Goal: Task Accomplishment & Management: Complete application form

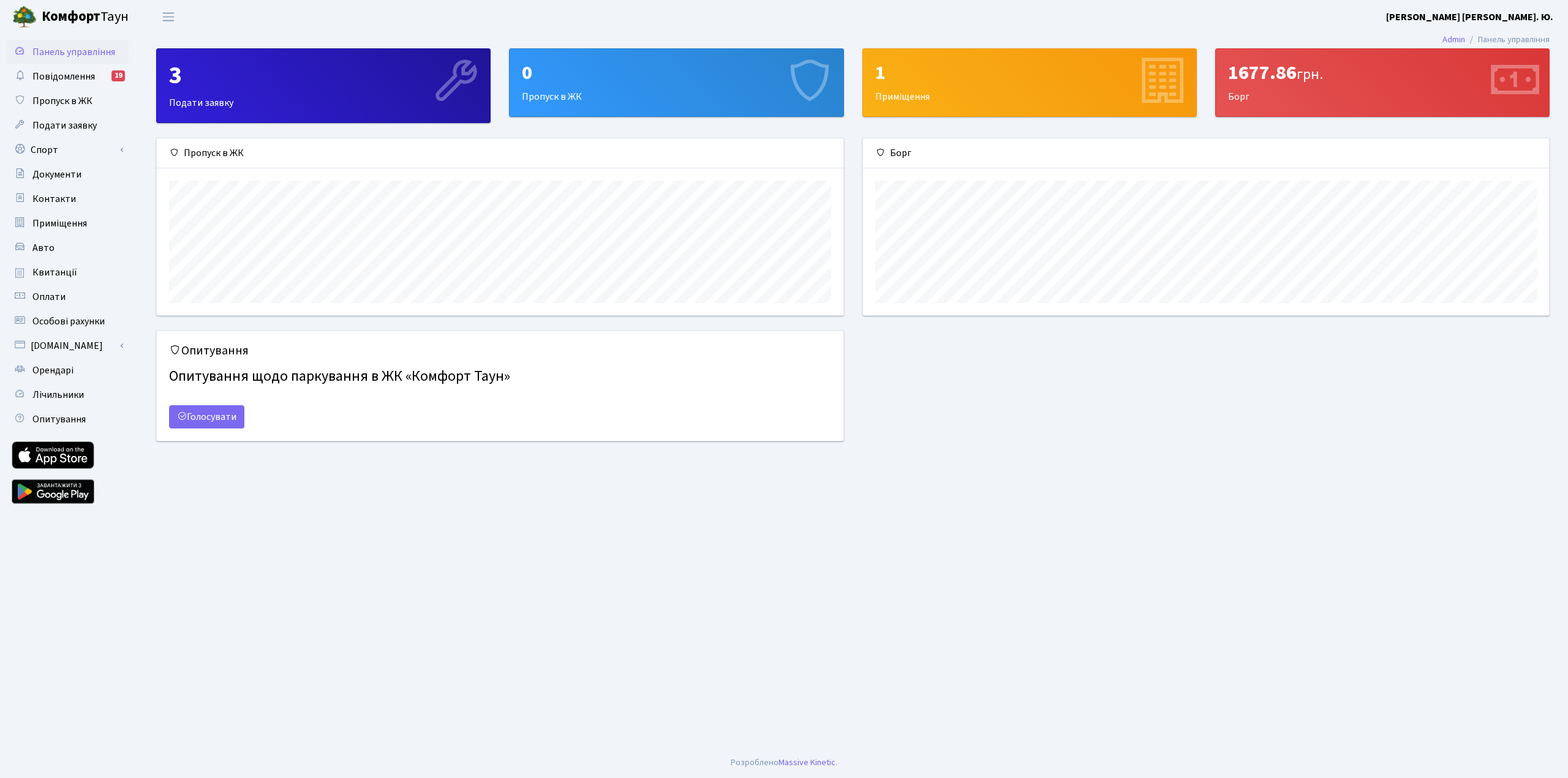
scroll to position [177, 686]
click at [62, 128] on span "Подати заявку" at bounding box center [65, 125] width 65 height 13
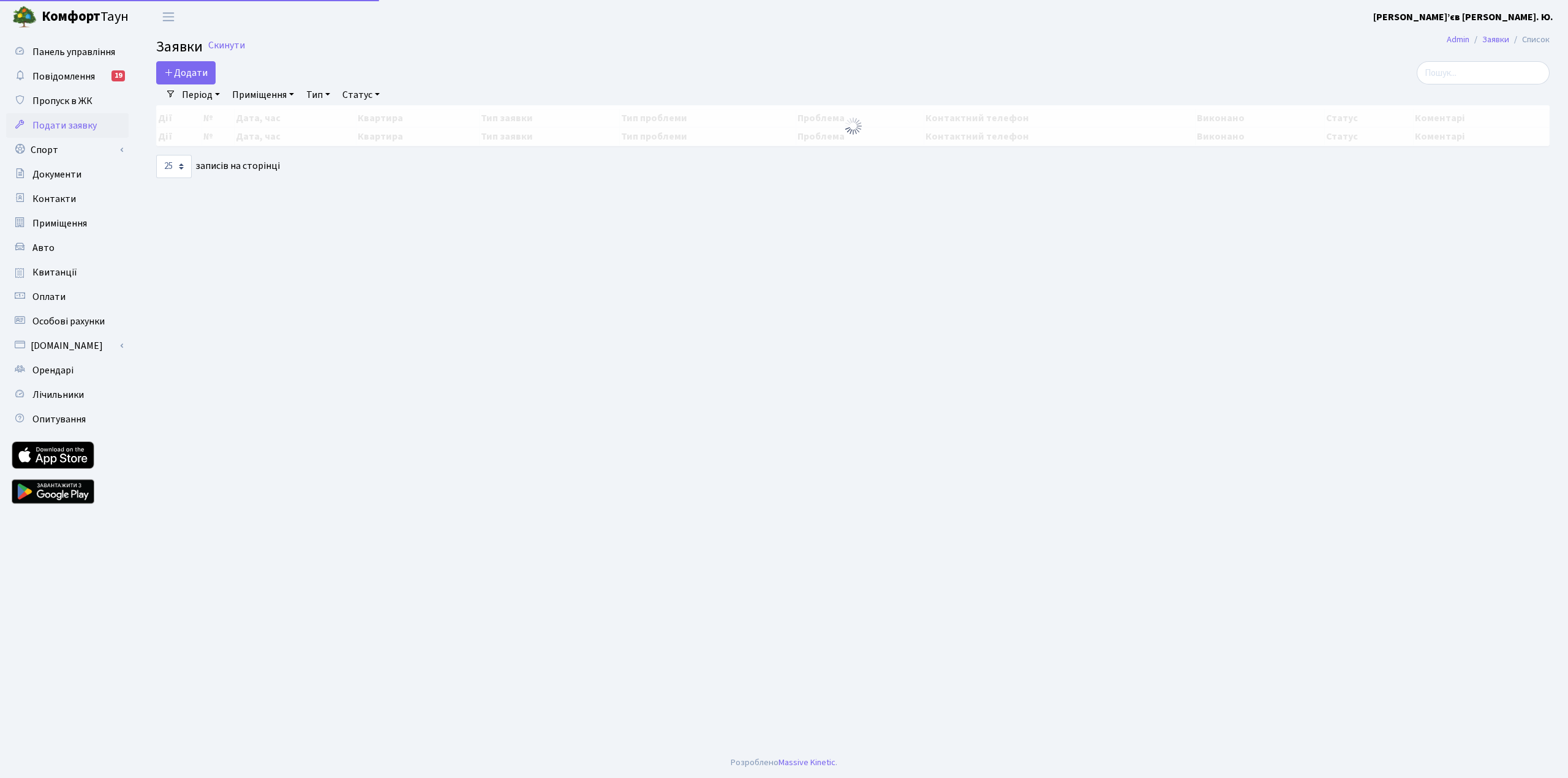
select select "25"
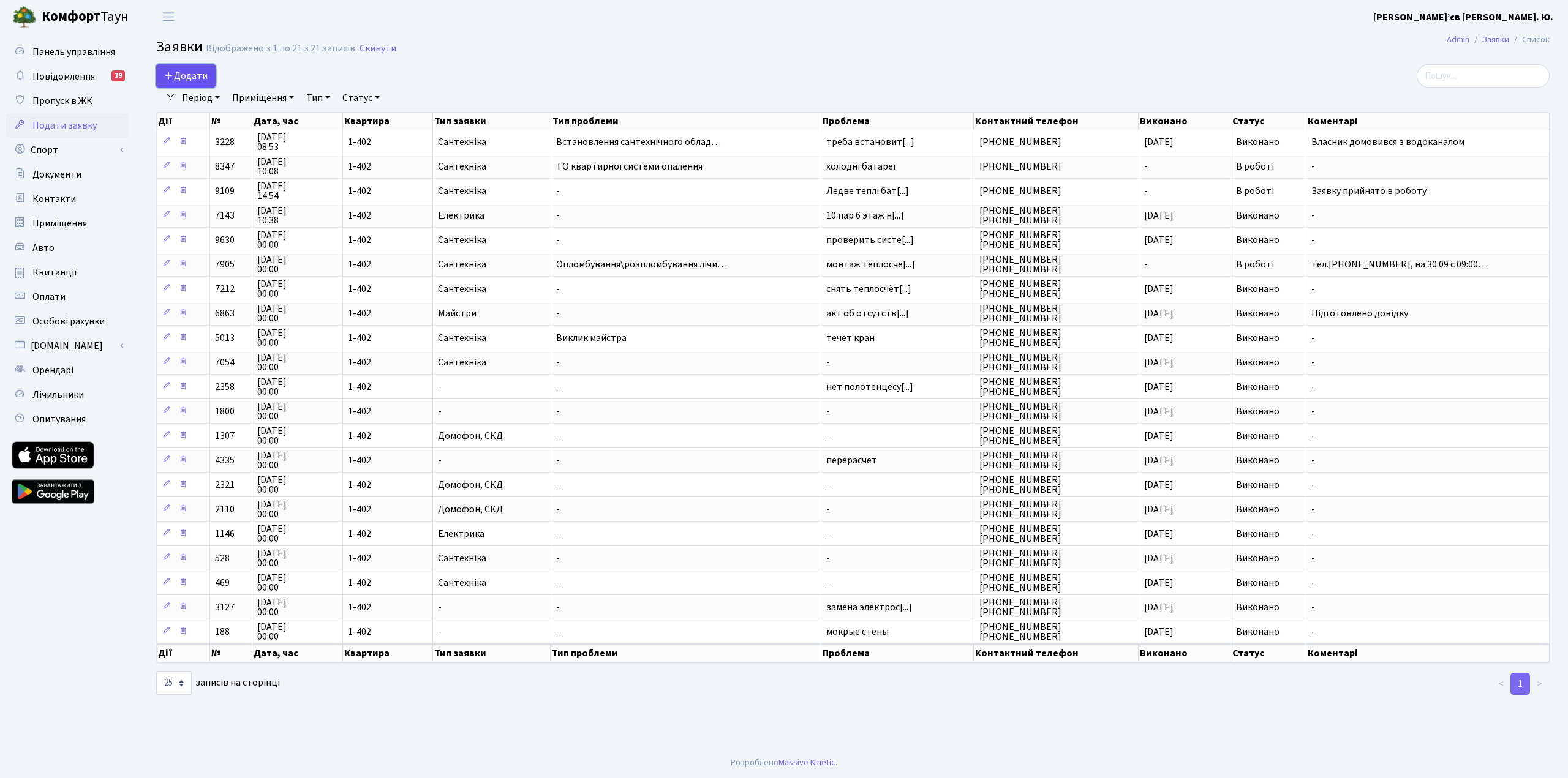
click at [198, 73] on span "Додати" at bounding box center [186, 76] width 44 height 13
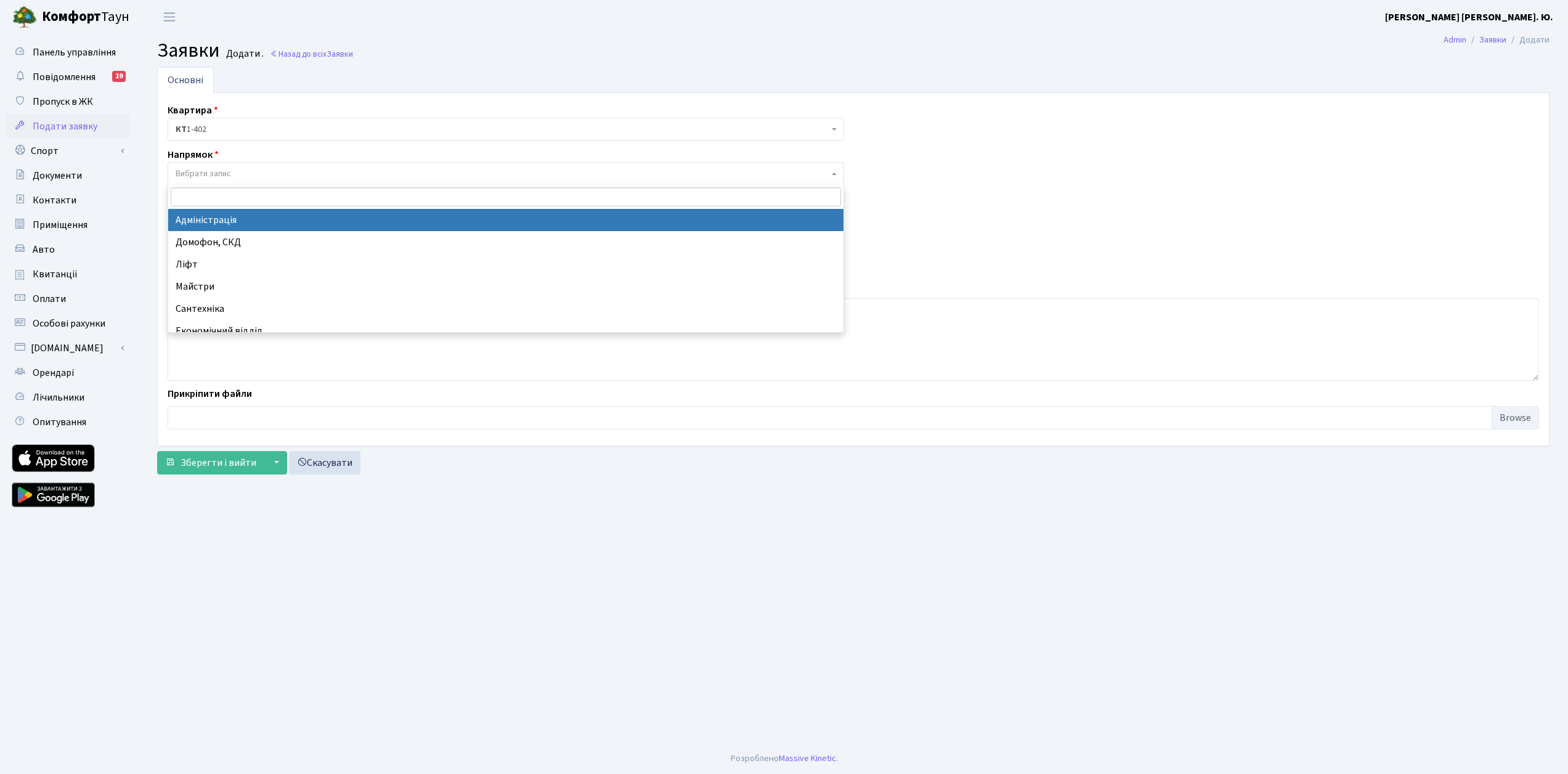
click at [699, 179] on span "Вибрати запис" at bounding box center [502, 174] width 653 height 13
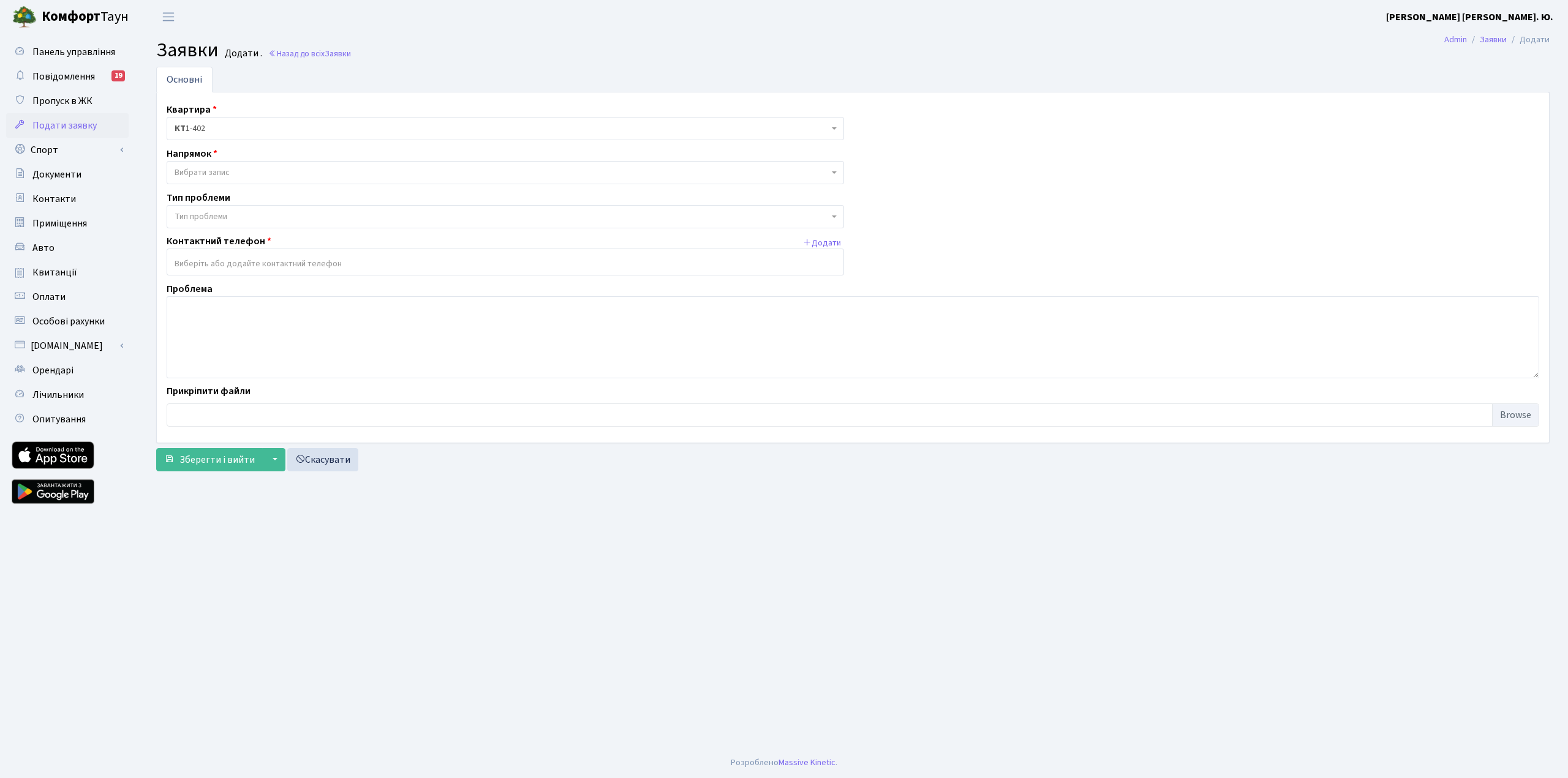
click at [1009, 171] on div "Квартира <b>КТ</b>&nbsp;&nbsp;&nbsp;&nbsp;1-402 КТ 1-402 Напрямок - Адміністрац…" at bounding box center [853, 267] width 1391 height 331
click at [96, 104] on link "Пропуск в ЖК" at bounding box center [67, 101] width 123 height 24
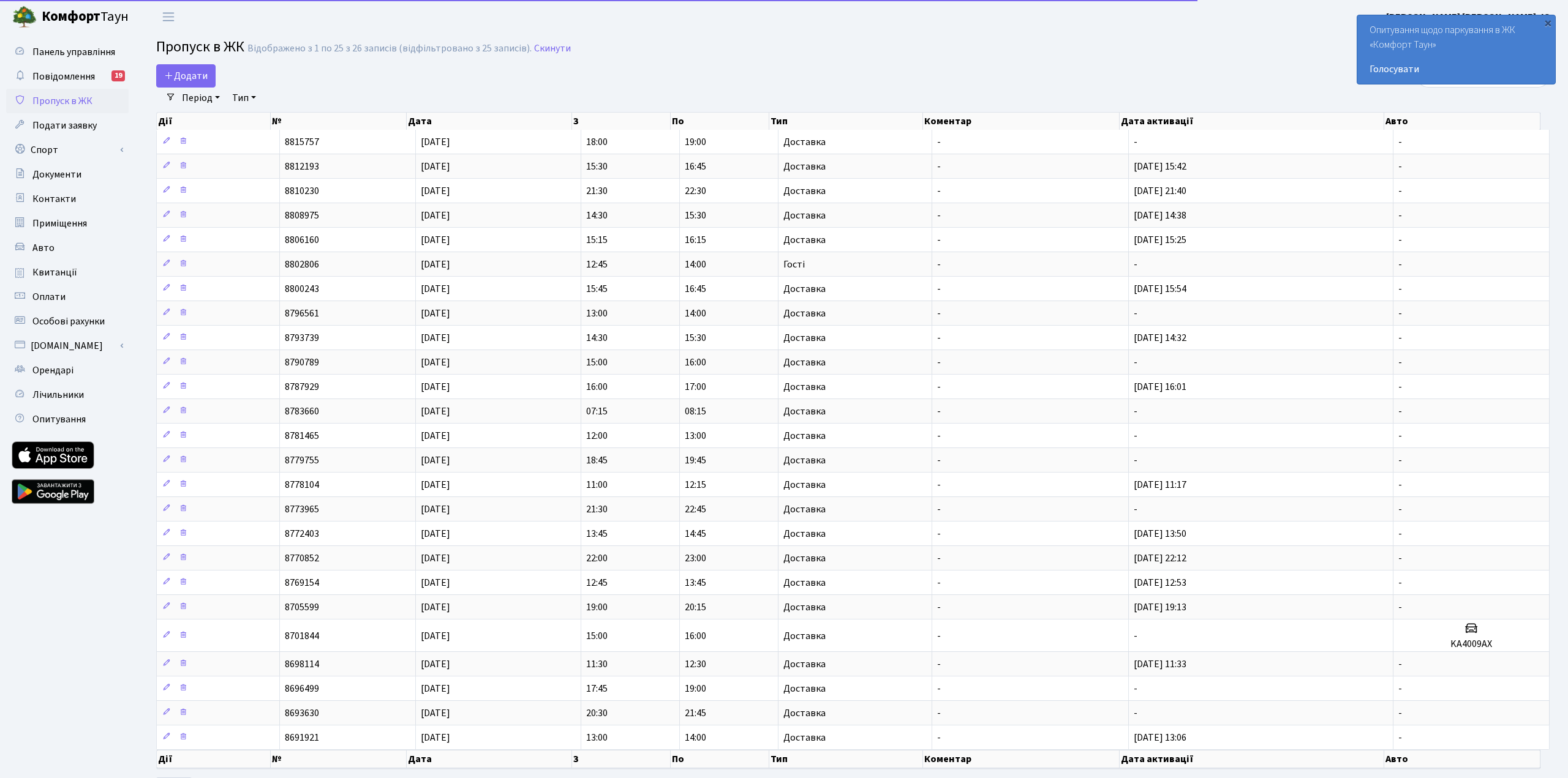
select select "25"
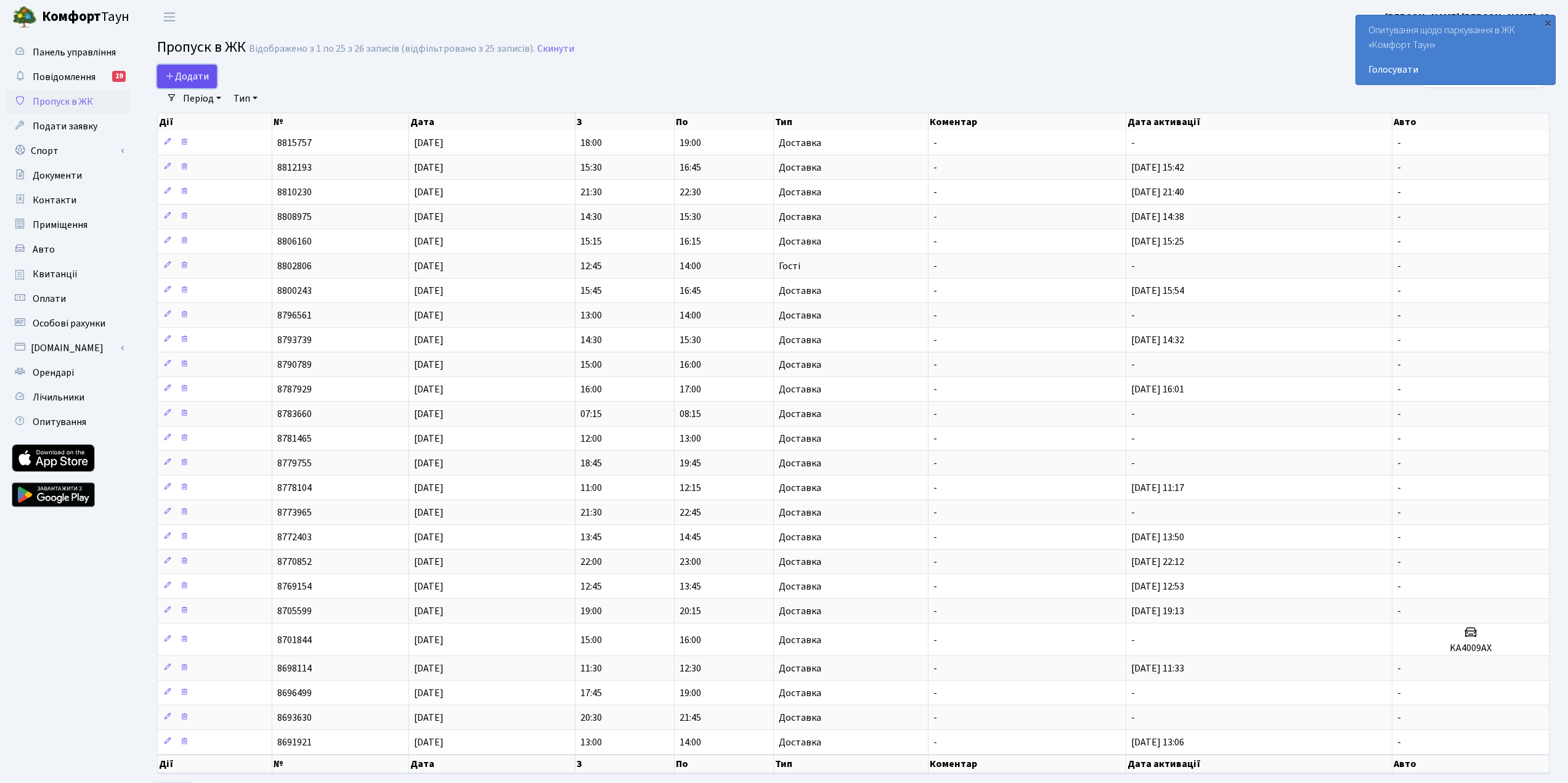
click at [194, 80] on span "Додати" at bounding box center [187, 76] width 44 height 13
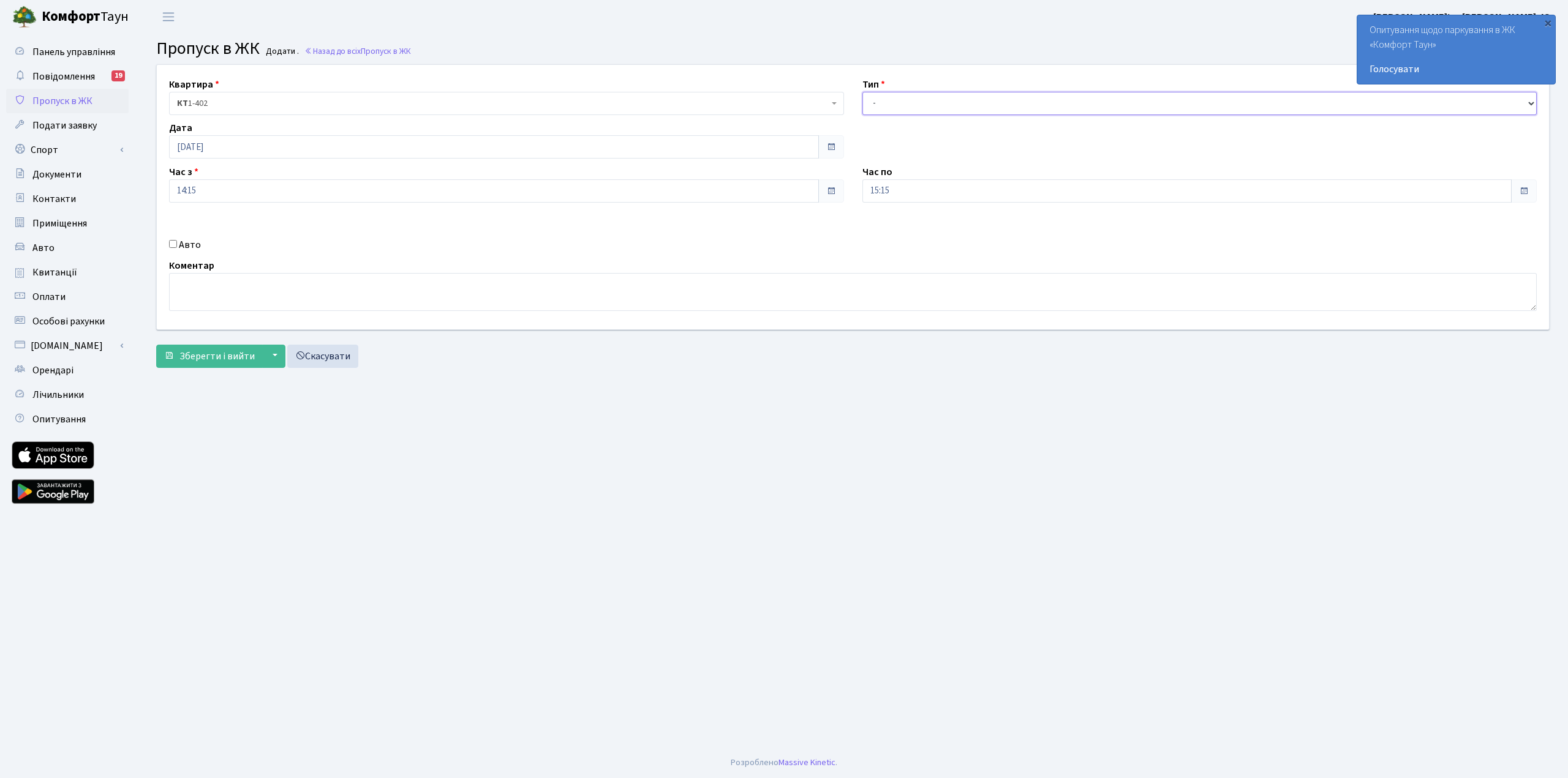
click at [1012, 105] on select "- Доставка Таксі Гості Сервіс" at bounding box center [1200, 103] width 675 height 24
select select "1"
click at [862, 92] on select "- Доставка Таксі Гості Сервіс" at bounding box center [1200, 103] width 675 height 24
click at [202, 354] on span "Зберегти і вийти" at bounding box center [217, 356] width 76 height 13
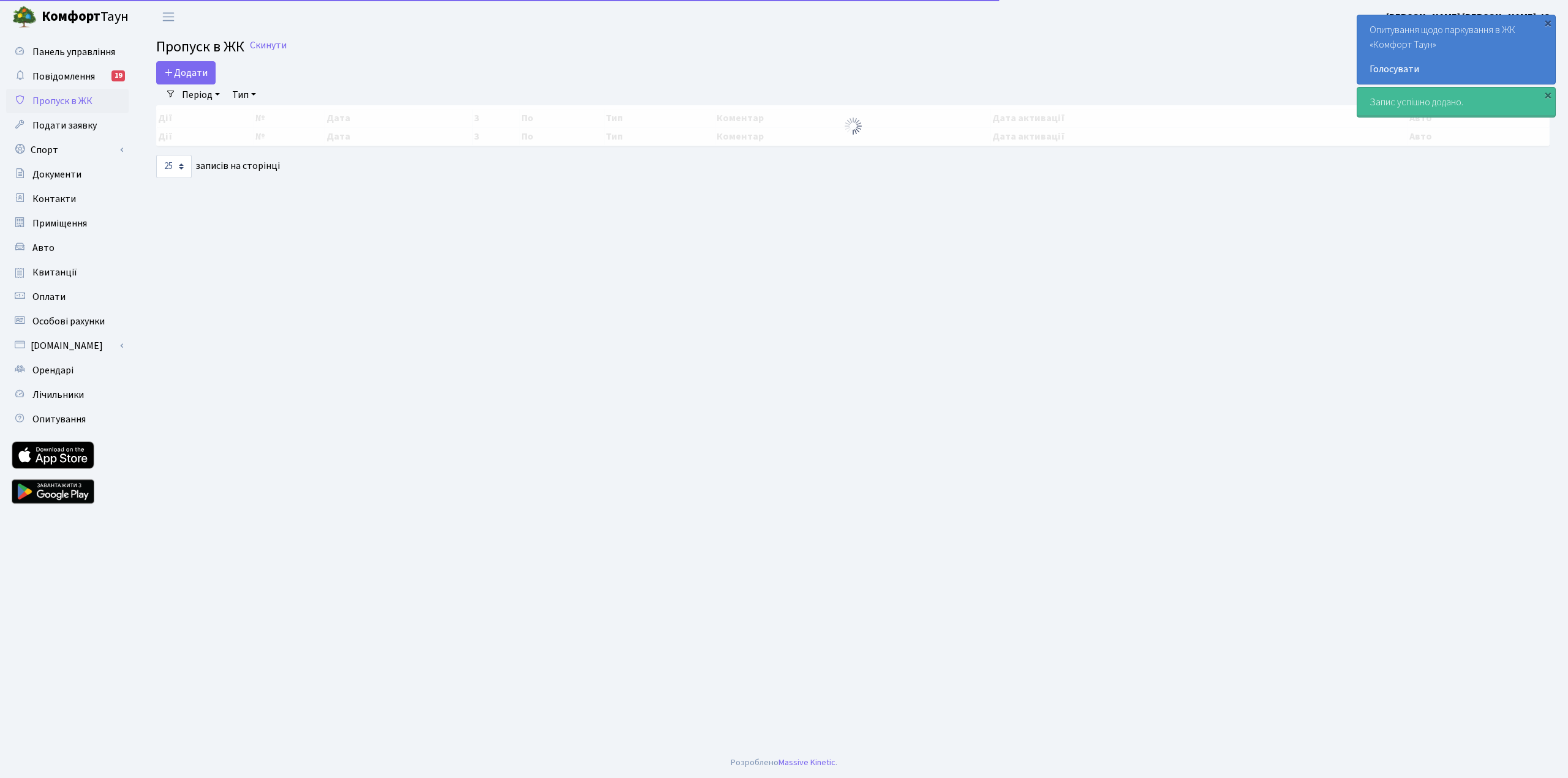
select select "25"
